Goal: Information Seeking & Learning: Learn about a topic

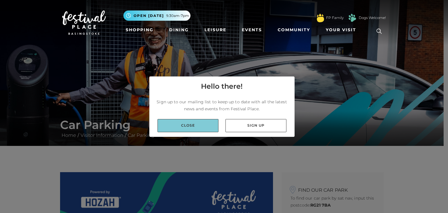
click at [192, 128] on link "Close" at bounding box center [188, 125] width 61 height 13
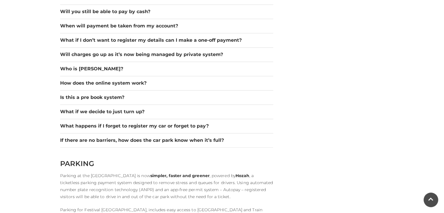
scroll to position [934, 0]
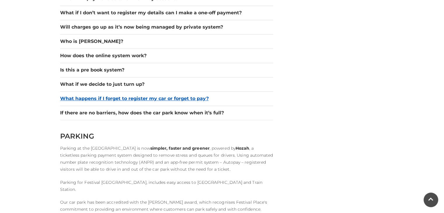
click at [128, 97] on button "What happens if I forget to register my car or forget to pay?" at bounding box center [166, 98] width 213 height 7
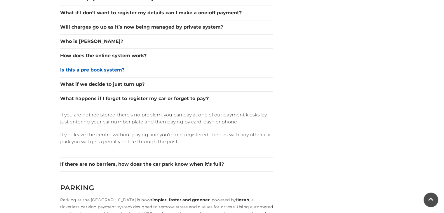
click at [94, 69] on button "Is this a pre book system?" at bounding box center [166, 70] width 213 height 7
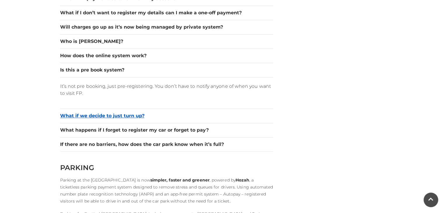
click at [129, 112] on button "What if we decide to just turn up?" at bounding box center [166, 115] width 213 height 7
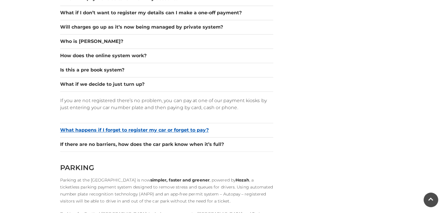
click at [154, 130] on button "What happens if I forget to register my car or forget to pay?" at bounding box center [166, 130] width 213 height 7
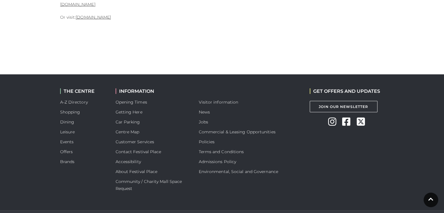
scroll to position [1675, 0]
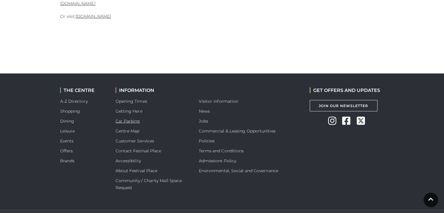
click at [133, 119] on link "Car Parking" at bounding box center [128, 121] width 25 height 5
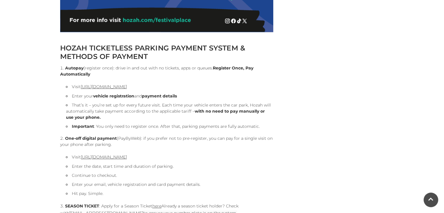
scroll to position [584, 0]
click at [96, 88] on link "[URL][DOMAIN_NAME]" at bounding box center [104, 86] width 46 height 5
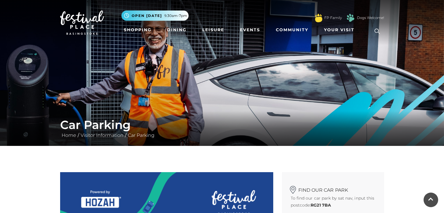
scroll to position [584, 0]
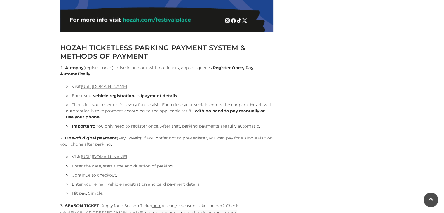
click at [79, 69] on strong "Autopay" at bounding box center [74, 67] width 18 height 5
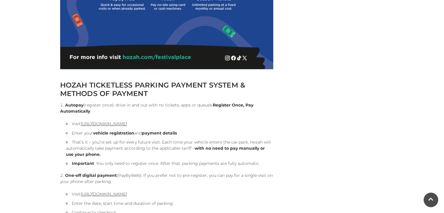
scroll to position [555, 0]
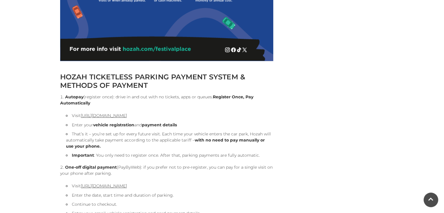
click at [224, 97] on strong "Register Once, Pay Automatically" at bounding box center [156, 99] width 193 height 11
click at [76, 98] on strong "Autopay" at bounding box center [74, 96] width 18 height 5
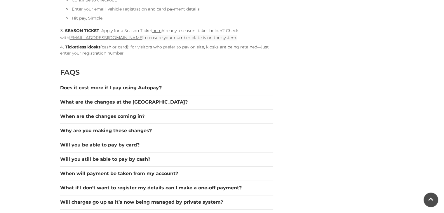
scroll to position [788, 0]
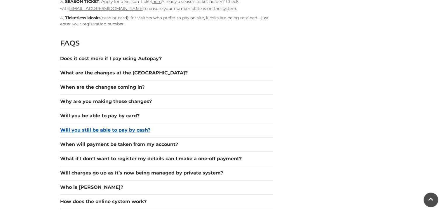
click at [131, 128] on button "Will you still be able to pay by cash?" at bounding box center [166, 130] width 213 height 7
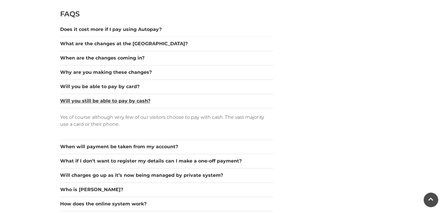
scroll to position [847, 0]
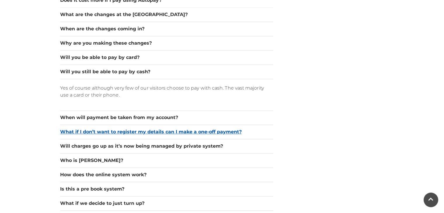
click at [182, 131] on button "What if I don’t want to register my details can I make a one-off payment?" at bounding box center [166, 131] width 213 height 7
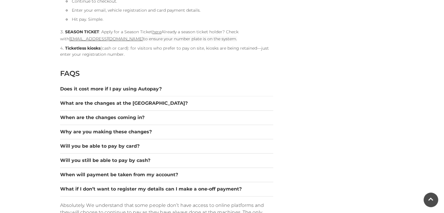
scroll to position [730, 0]
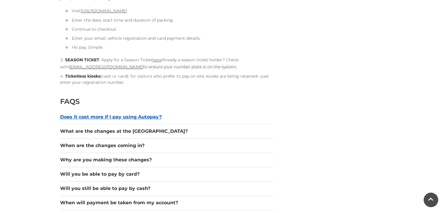
click at [141, 116] on button "Does it cost more if I pay using Autopay?" at bounding box center [166, 117] width 213 height 7
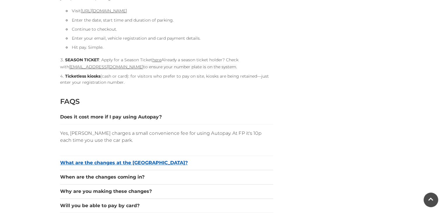
click at [124, 164] on button "What are the changes at the [GEOGRAPHIC_DATA]?" at bounding box center [166, 162] width 213 height 7
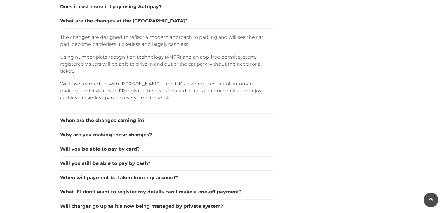
scroll to position [847, 0]
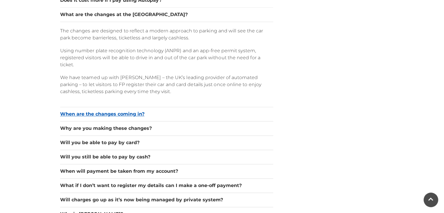
click at [124, 116] on button "When are the changes coming in?" at bounding box center [166, 114] width 213 height 7
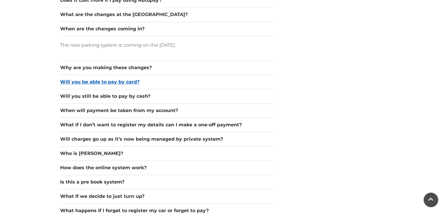
click at [122, 80] on button "Will you be able to pay by card?" at bounding box center [166, 82] width 213 height 7
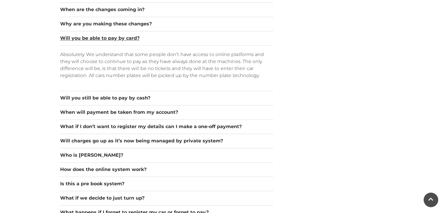
scroll to position [876, 0]
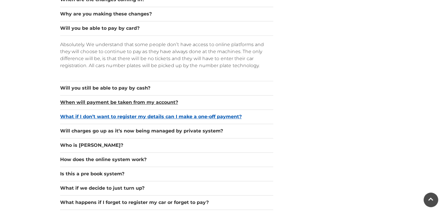
drag, startPoint x: 149, startPoint y: 102, endPoint x: 153, endPoint y: 102, distance: 4.4
click at [149, 102] on button "When will payment be taken from my account?" at bounding box center [166, 102] width 213 height 7
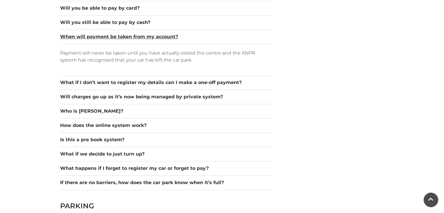
scroll to position [905, 0]
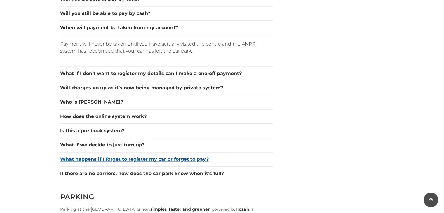
click at [163, 158] on button "What happens if I forget to register my car or forget to pay?" at bounding box center [166, 159] width 213 height 7
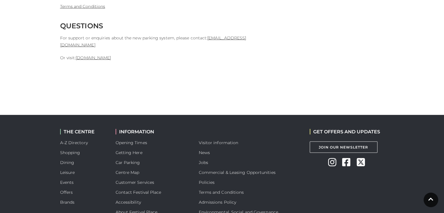
scroll to position [1635, 0]
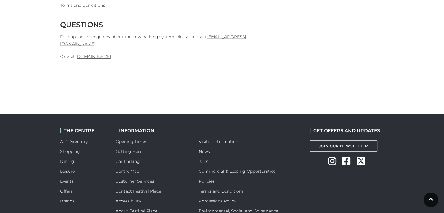
click at [135, 159] on link "Car Parking" at bounding box center [128, 161] width 25 height 5
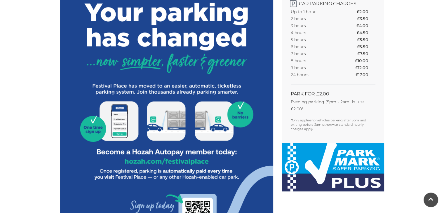
scroll to position [234, 0]
